Goal: Information Seeking & Learning: Learn about a topic

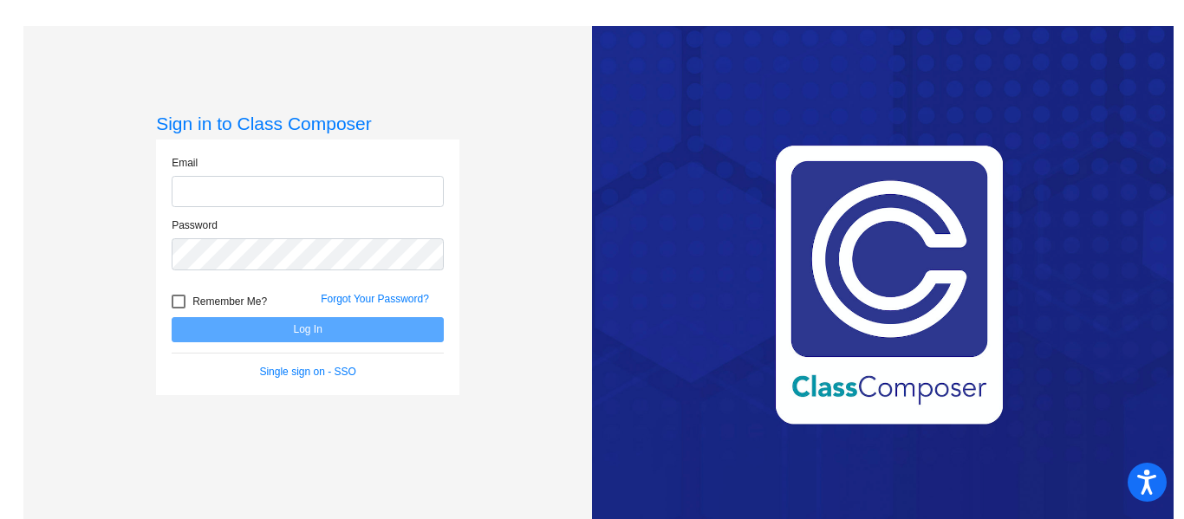
type input "[EMAIL_ADDRESS][DOMAIN_NAME]"
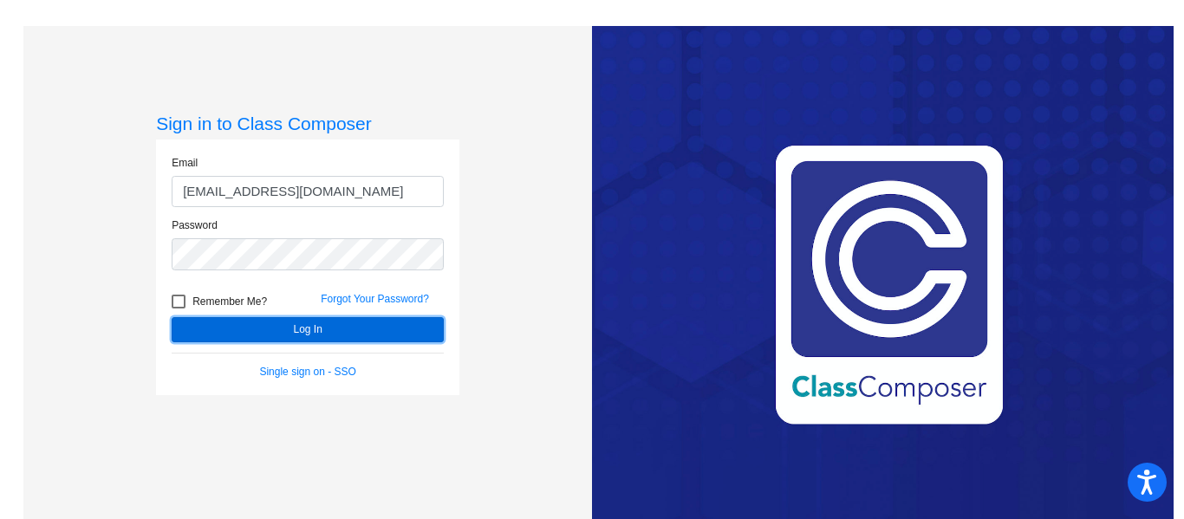
click at [281, 331] on button "Log In" at bounding box center [308, 329] width 272 height 25
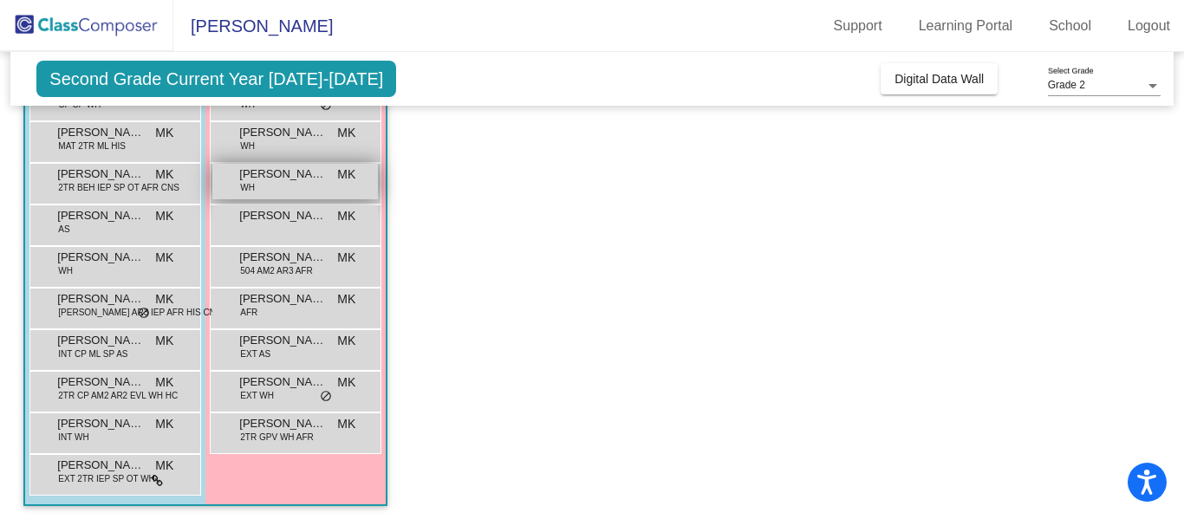
scroll to position [267, 0]
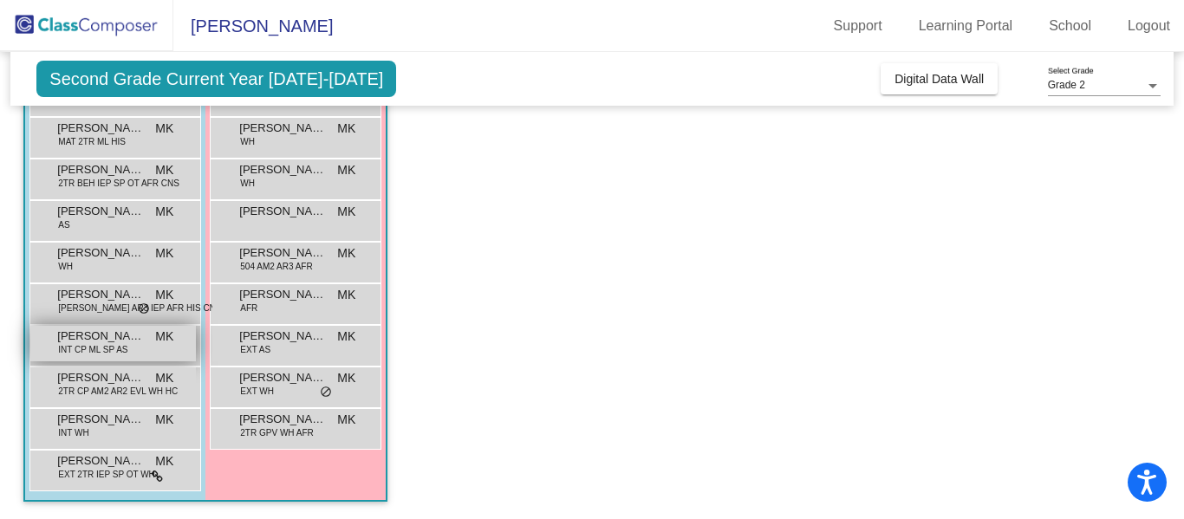
click at [156, 357] on div "[PERSON_NAME] INT CP ML SP AS MK lock do_not_disturb_alt" at bounding box center [113, 344] width 166 height 36
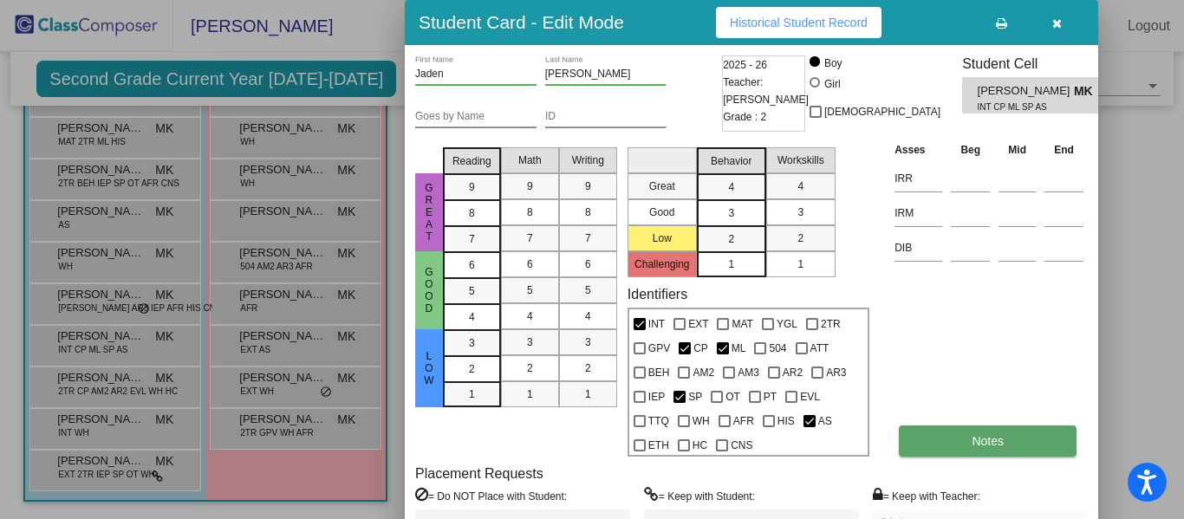
click at [1008, 439] on button "Notes" at bounding box center [988, 441] width 178 height 31
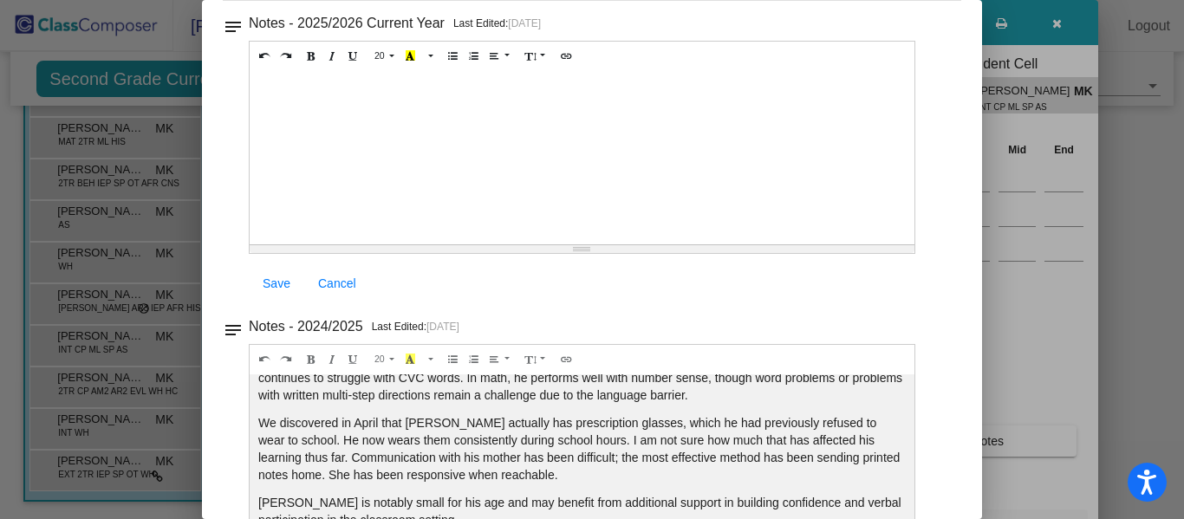
scroll to position [0, 0]
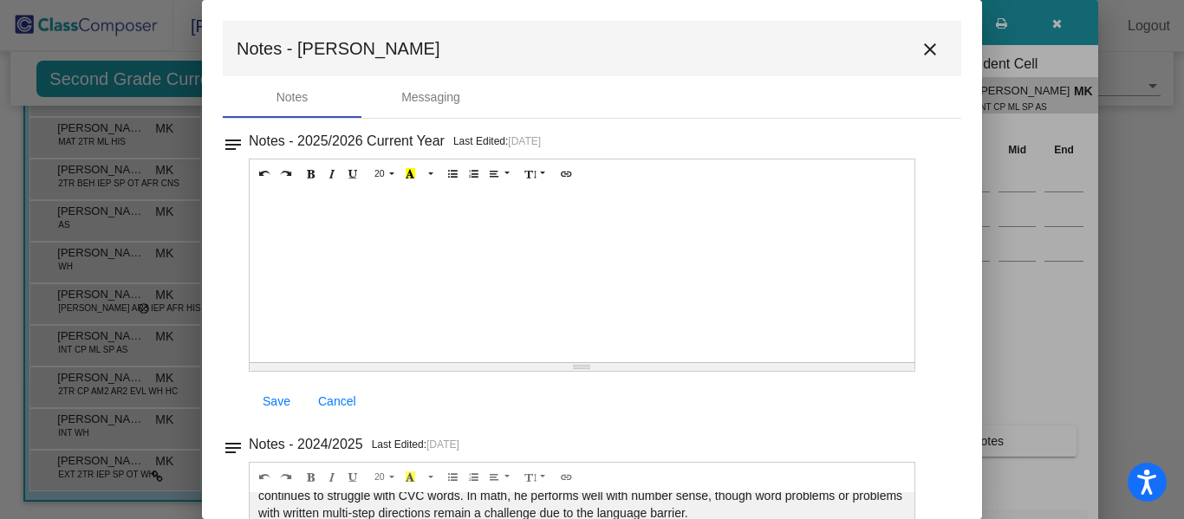
click at [927, 49] on mat-icon "close" at bounding box center [930, 49] width 21 height 21
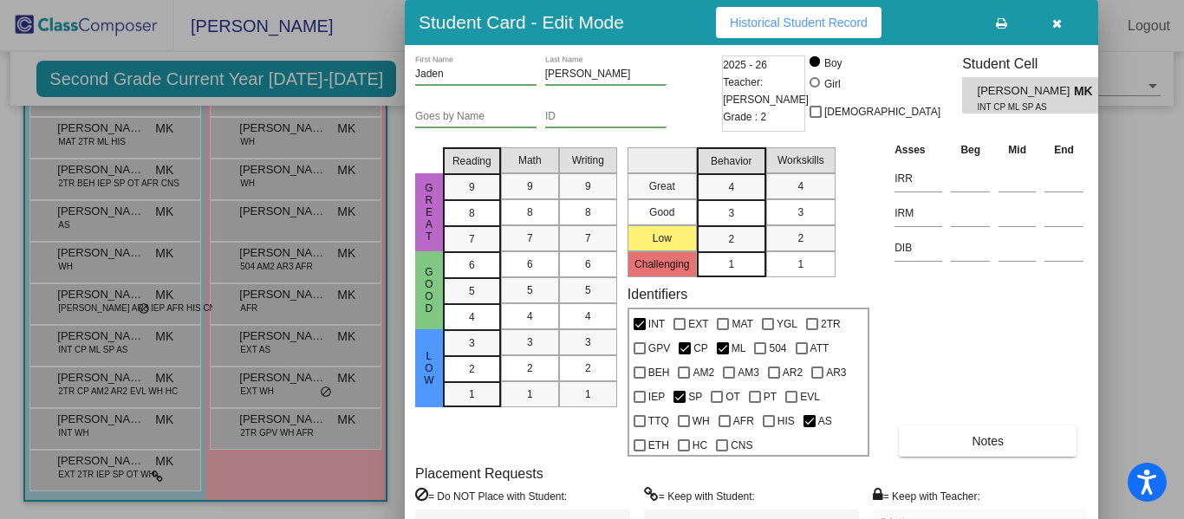
click at [1055, 21] on icon "button" at bounding box center [1058, 23] width 10 height 12
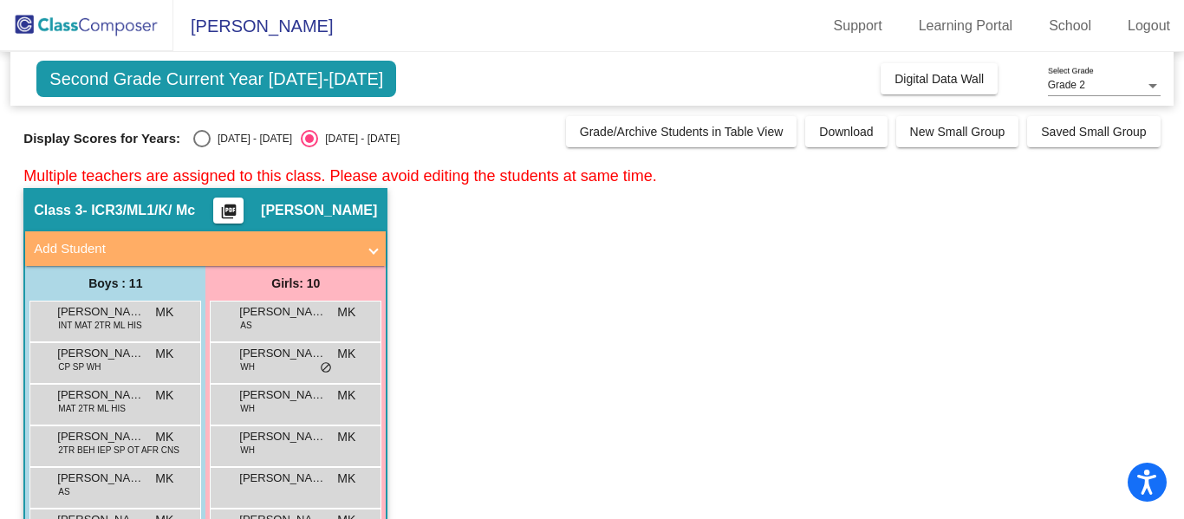
click at [193, 139] on div "Select an option" at bounding box center [201, 138] width 17 height 17
click at [201, 147] on input "[DATE] - [DATE]" at bounding box center [201, 147] width 1 height 1
radio input "true"
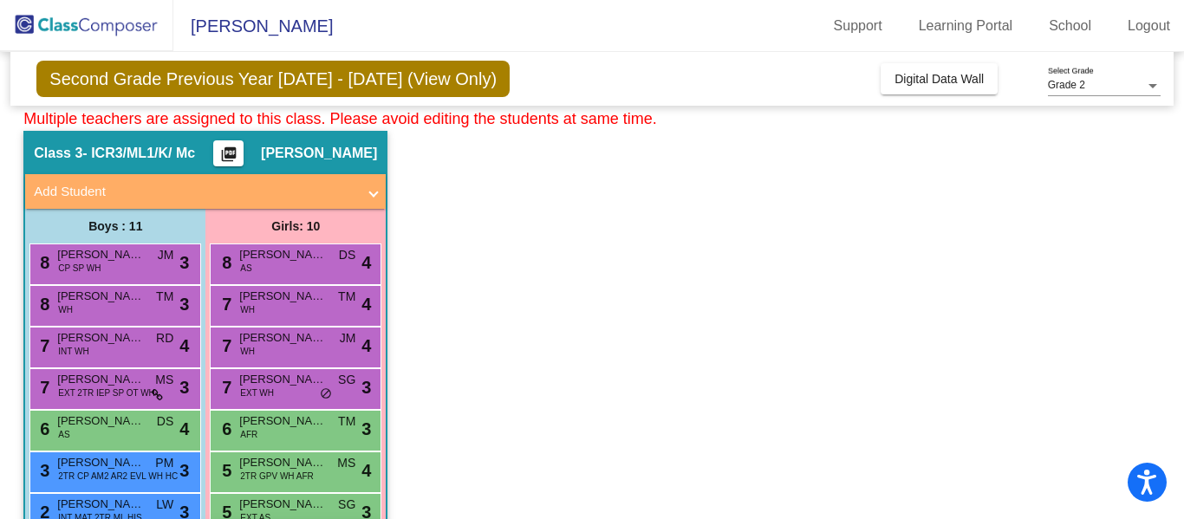
scroll to position [237, 0]
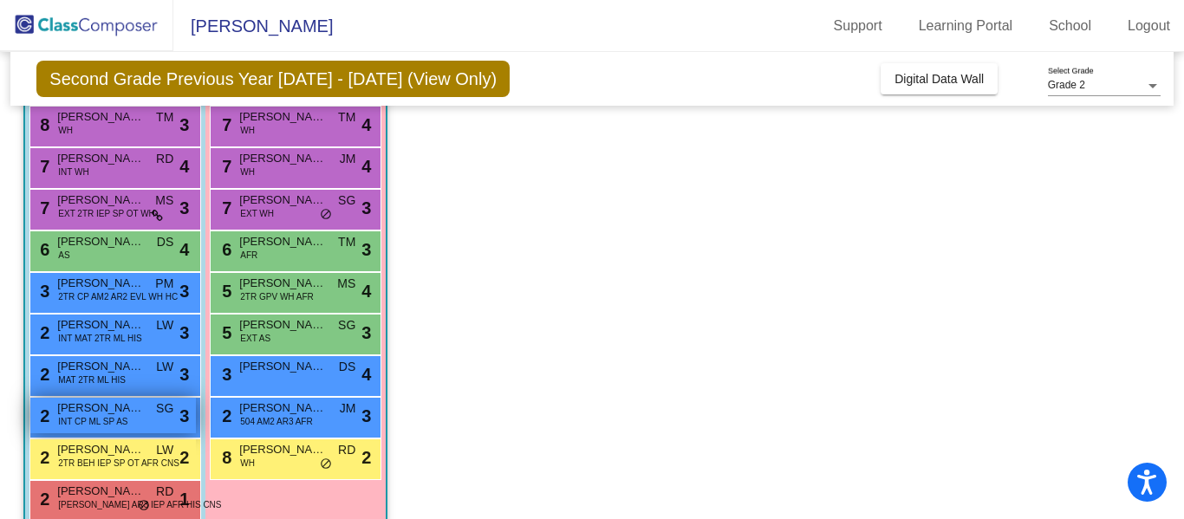
click at [150, 424] on div "2 [PERSON_NAME] INT CP ML SP AS SG lock do_not_disturb_alt 3" at bounding box center [113, 416] width 166 height 36
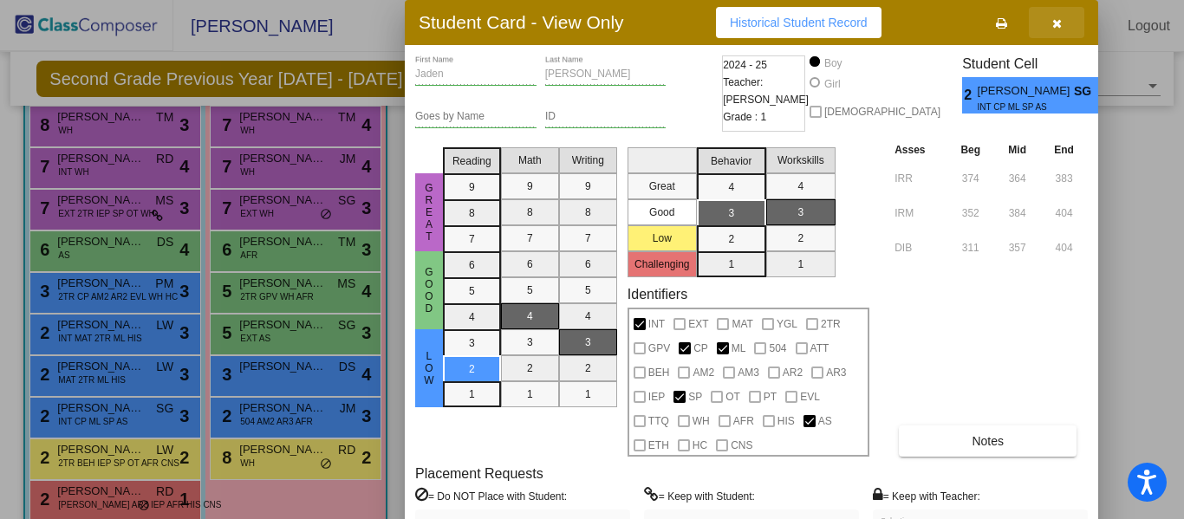
click at [1053, 22] on icon "button" at bounding box center [1058, 23] width 10 height 12
